Goal: Find specific page/section: Find specific page/section

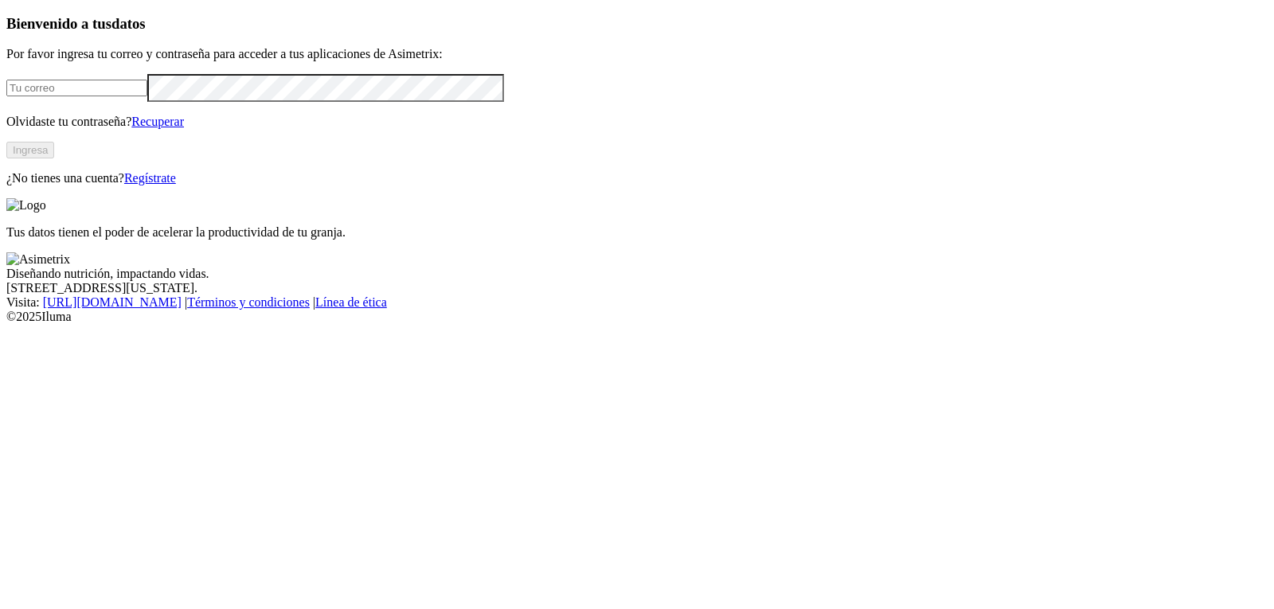
type input "[EMAIL_ADDRESS][DOMAIN_NAME]"
click at [54, 159] on button "Ingresa" at bounding box center [30, 150] width 48 height 17
